Goal: Task Accomplishment & Management: Manage account settings

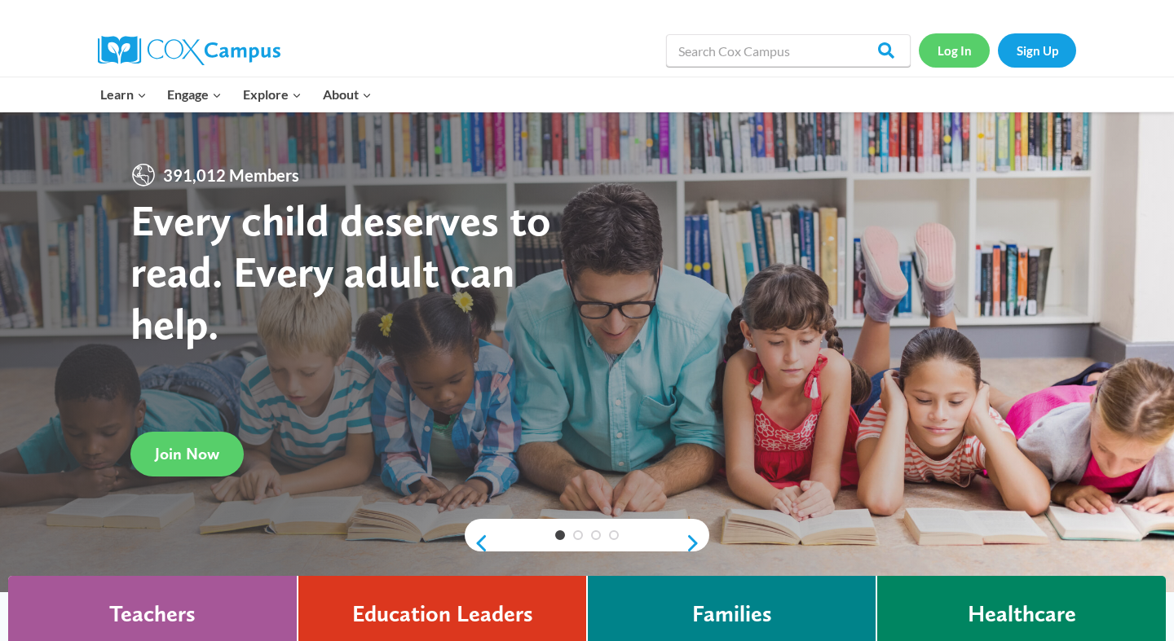
click at [945, 55] on link "Log In" at bounding box center [954, 49] width 71 height 33
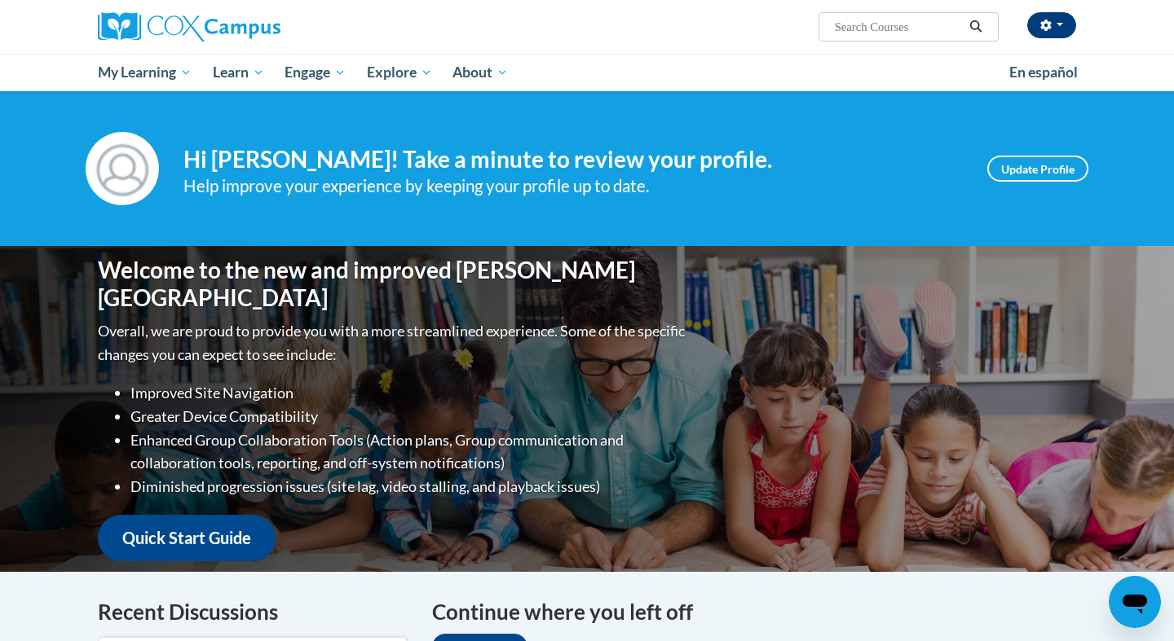
click at [1063, 24] on button "button" at bounding box center [1051, 25] width 49 height 26
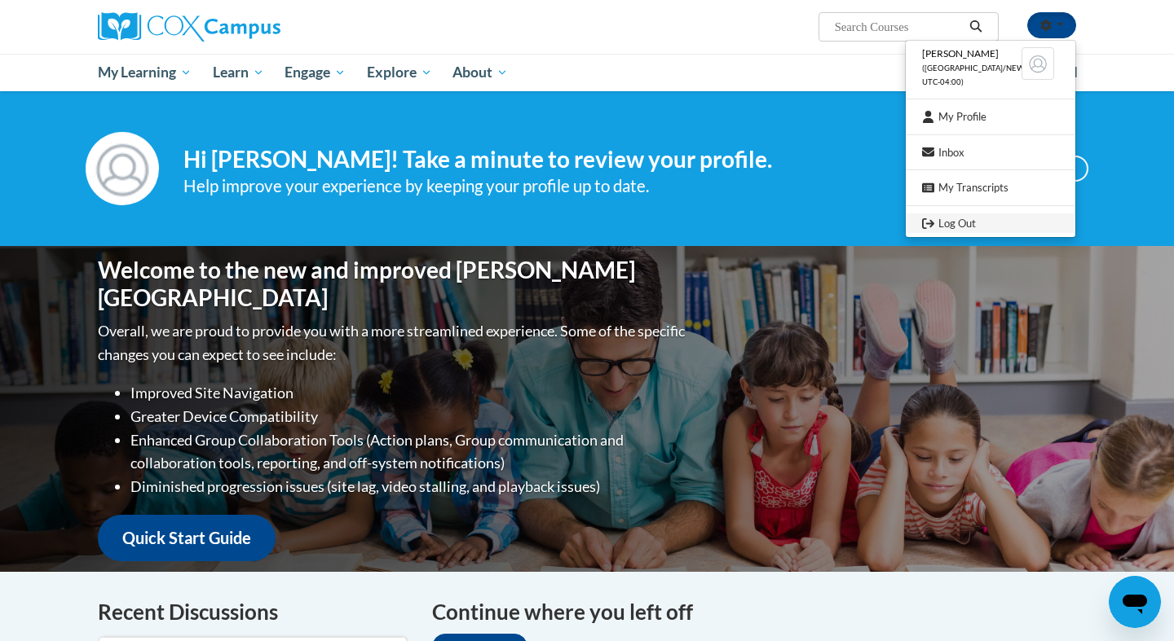
click at [966, 224] on link "Log Out" at bounding box center [991, 224] width 170 height 20
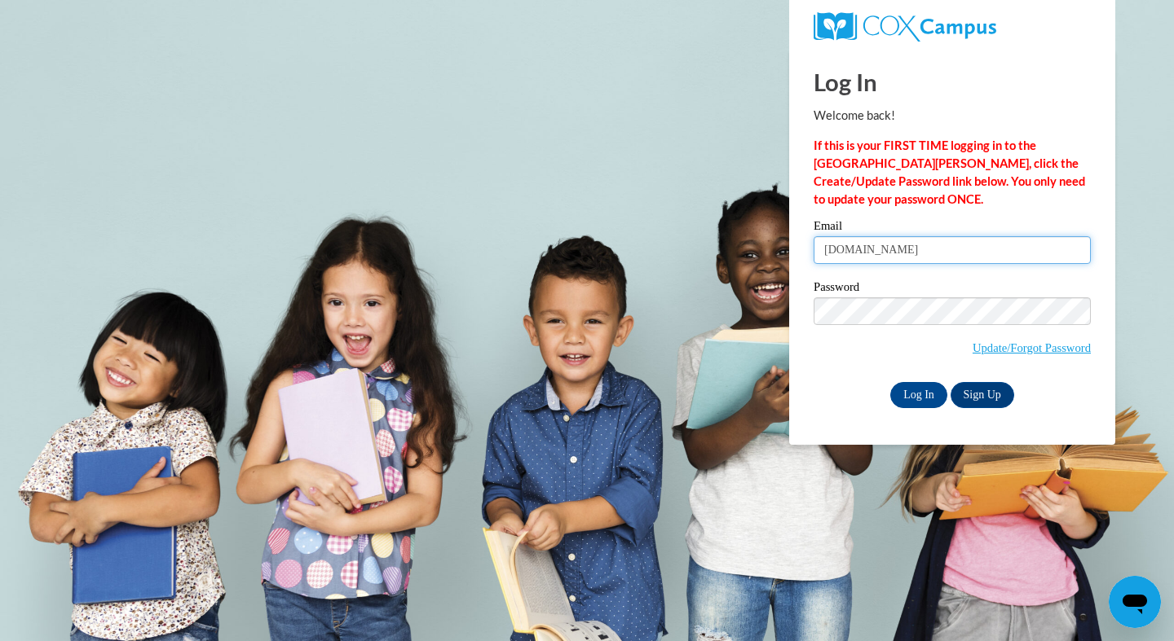
type input "[DOMAIN_NAME]"
click at [919, 393] on input "Log In" at bounding box center [918, 395] width 57 height 26
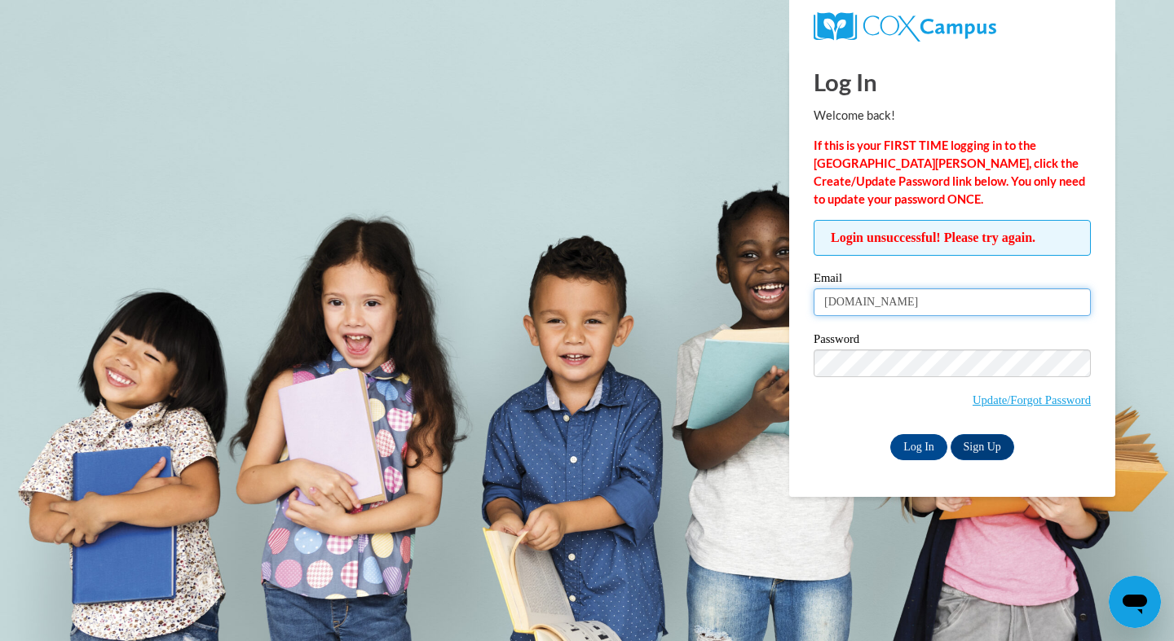
click at [910, 304] on input "godslittlechildrenyahoo.com" at bounding box center [951, 303] width 277 height 28
type input "[EMAIL_ADDRESS][DOMAIN_NAME]"
click at [923, 443] on input "Log In" at bounding box center [918, 447] width 57 height 26
click at [866, 311] on input "[EMAIL_ADDRESS][DOMAIN_NAME]" at bounding box center [951, 303] width 277 height 28
